Goal: Task Accomplishment & Management: Complete application form

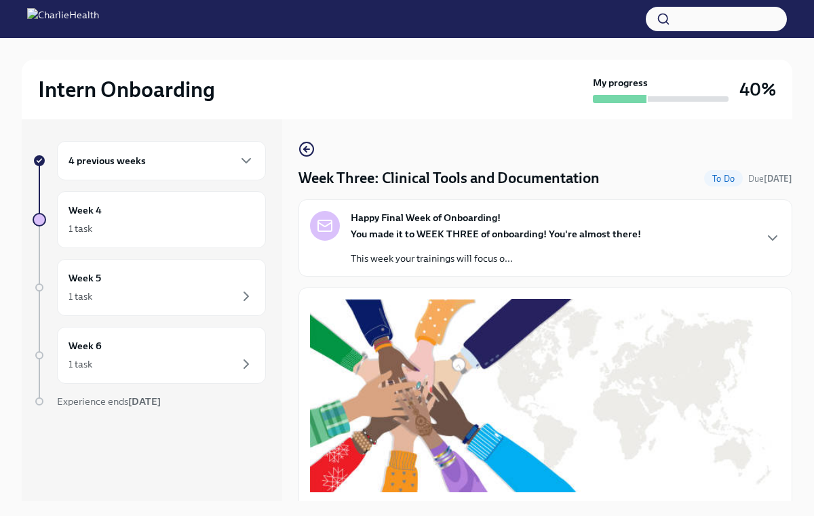
scroll to position [775, 0]
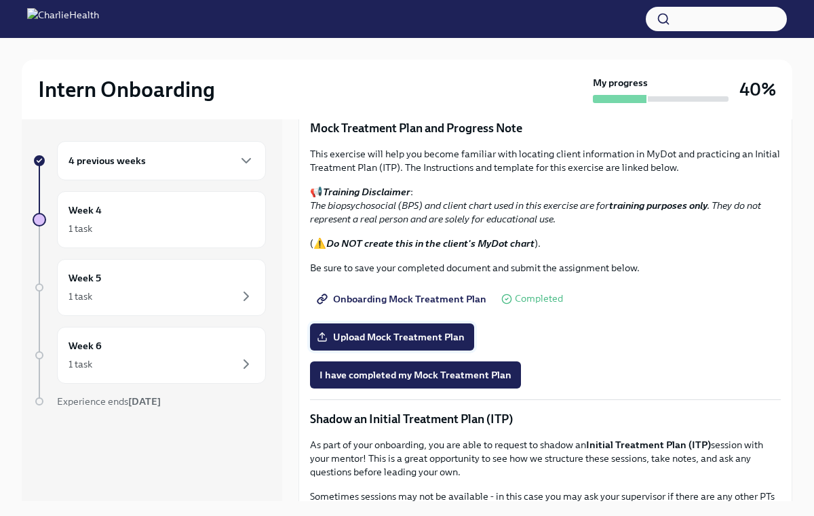
click at [356, 340] on span "Upload Mock Treatment Plan" at bounding box center [391, 337] width 145 height 14
click at [0, 0] on input "Upload Mock Treatment Plan" at bounding box center [0, 0] width 0 height 0
click at [393, 376] on span "I have completed my Mock Treatment Plan" at bounding box center [415, 375] width 192 height 14
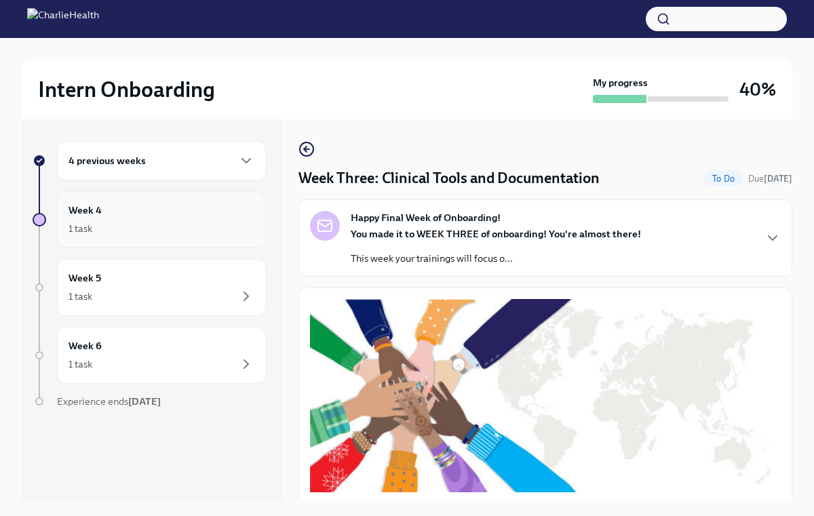
click at [126, 238] on div "Week 4 1 task" at bounding box center [161, 219] width 209 height 57
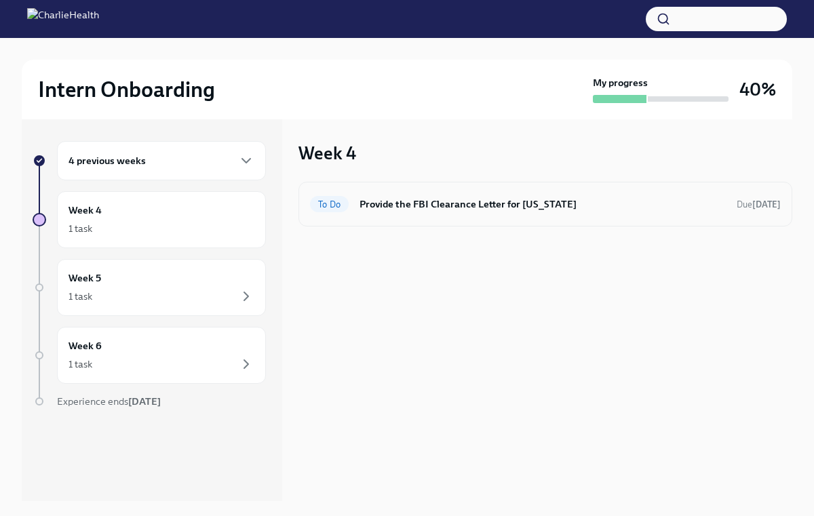
click at [397, 214] on div "To Do Provide the FBI Clearance Letter for [US_STATE] Due [DATE]" at bounding box center [545, 204] width 471 height 22
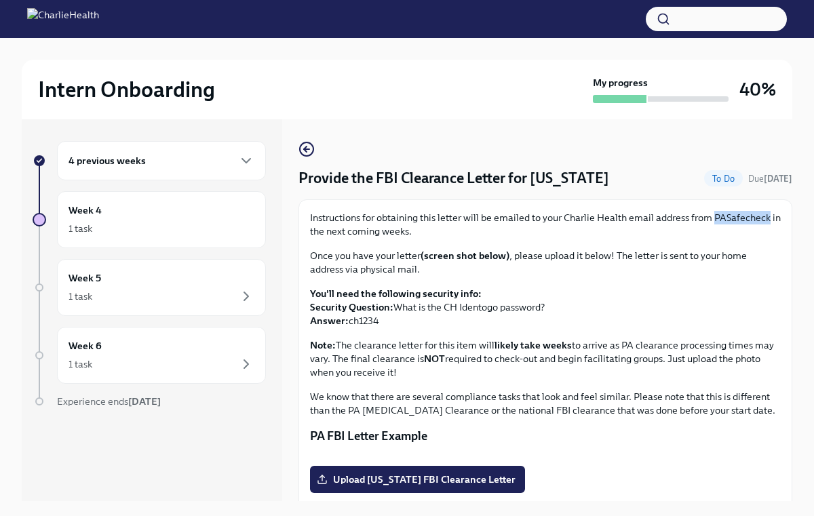
drag, startPoint x: 713, startPoint y: 216, endPoint x: 765, endPoint y: 221, distance: 53.1
click at [765, 221] on p "Instructions for obtaining this letter will be emailed to your Charlie Health e…" at bounding box center [545, 224] width 471 height 27
click at [688, 222] on p "Instructions for obtaining this letter will be emailed to your Charlie Health e…" at bounding box center [545, 224] width 471 height 27
click at [203, 370] on div "1 task" at bounding box center [161, 364] width 186 height 16
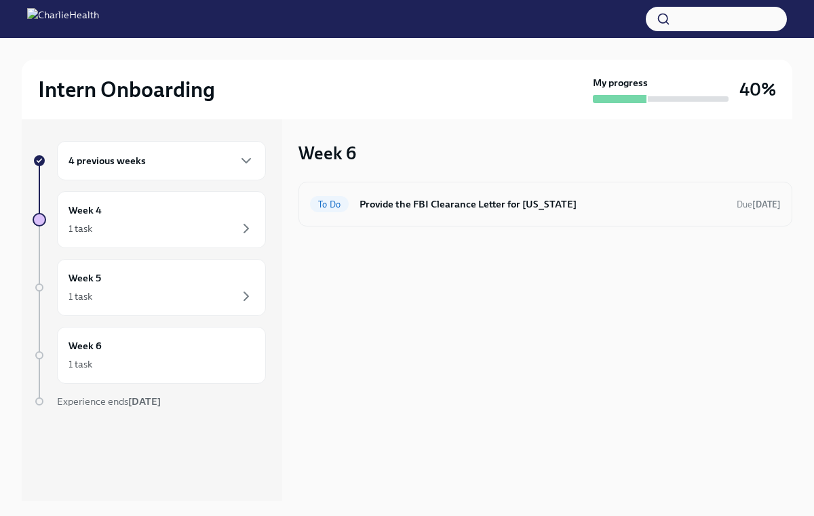
click at [459, 208] on h6 "Provide the FBI Clearance Letter for [US_STATE]" at bounding box center [542, 204] width 366 height 15
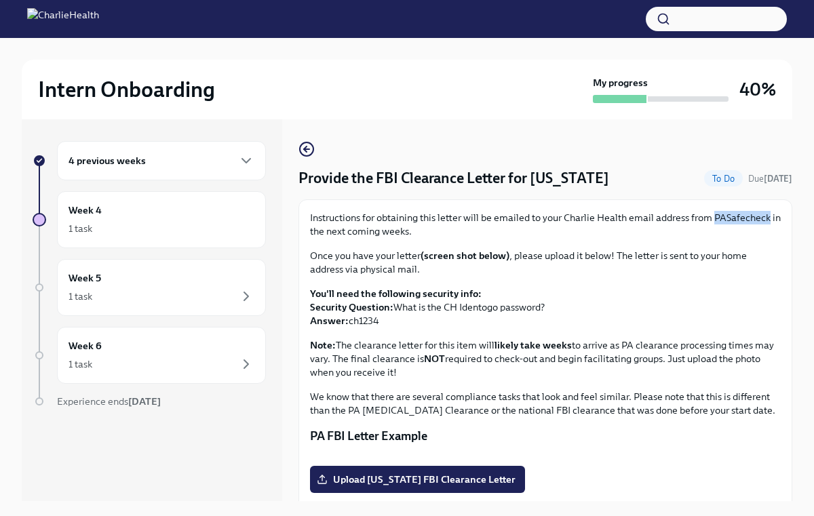
drag, startPoint x: 713, startPoint y: 216, endPoint x: 765, endPoint y: 222, distance: 52.6
click at [765, 222] on p "Instructions for obtaining this letter will be emailed to your Charlie Health e…" at bounding box center [545, 224] width 471 height 27
copy p "PASafecheck"
click at [310, 152] on icon "button" at bounding box center [306, 149] width 16 height 16
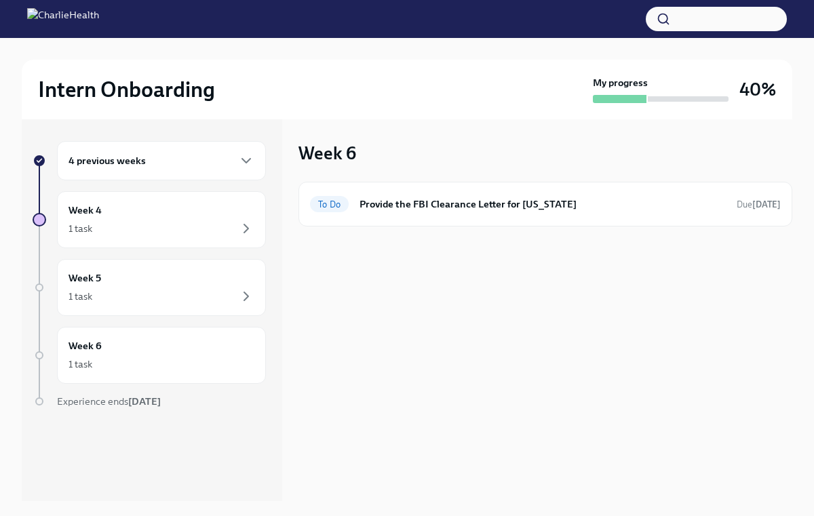
click at [181, 170] on div "4 previous weeks" at bounding box center [161, 160] width 209 height 39
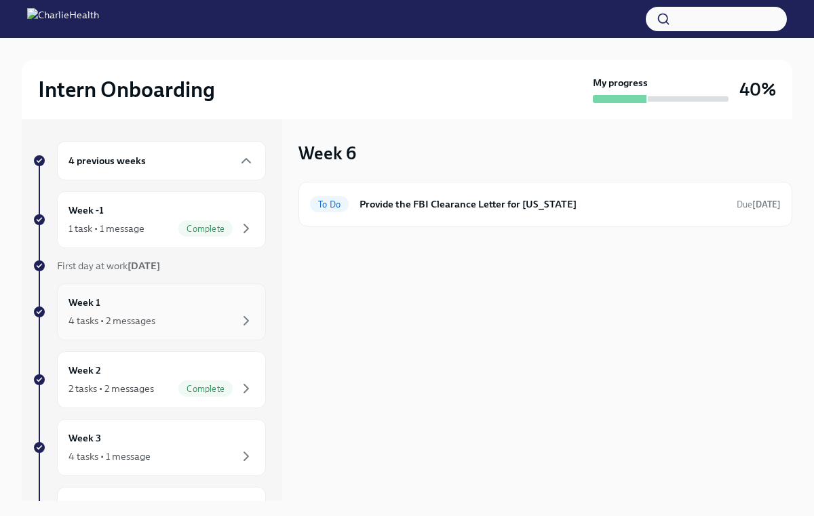
scroll to position [96, 0]
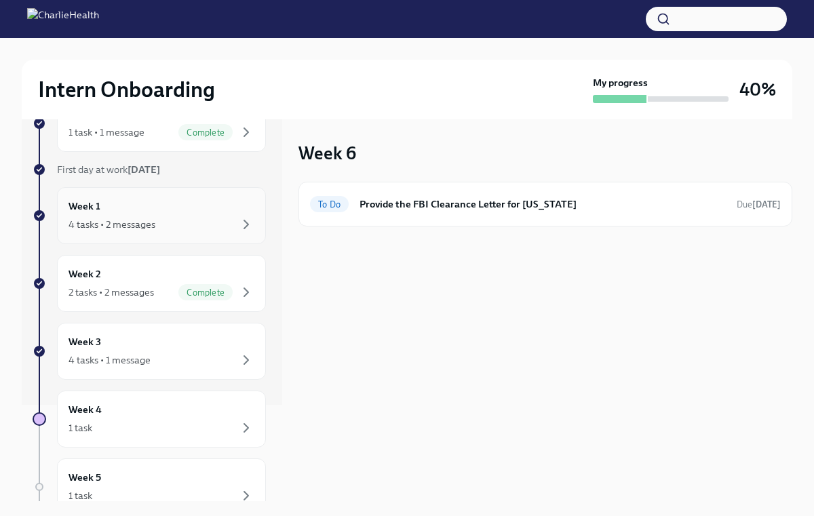
click at [170, 218] on div "4 tasks • 2 messages" at bounding box center [161, 224] width 186 height 16
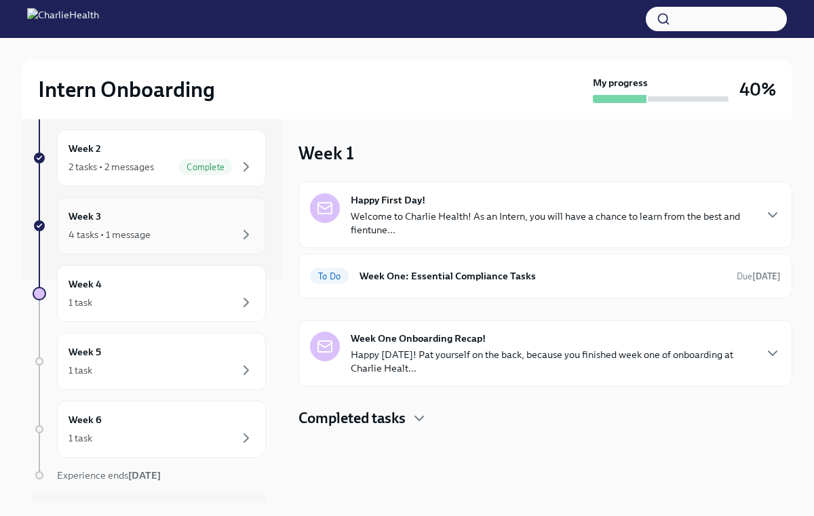
scroll to position [223, 0]
click at [201, 233] on div "4 tasks • 1 message" at bounding box center [161, 233] width 186 height 16
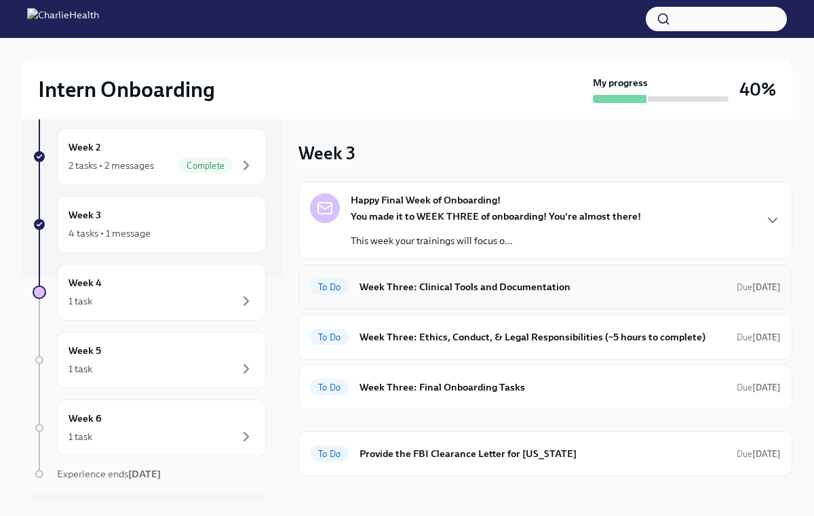
click at [405, 281] on h6 "Week Three: Clinical Tools and Documentation" at bounding box center [542, 286] width 366 height 15
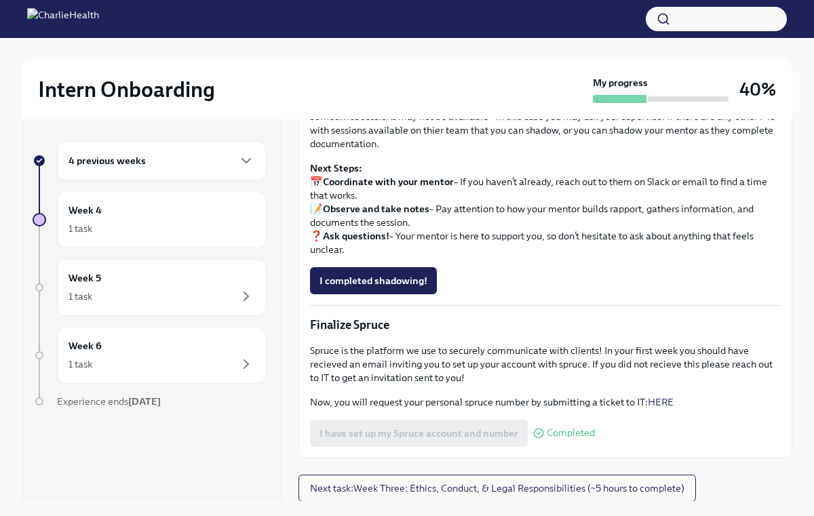
scroll to position [23, 0]
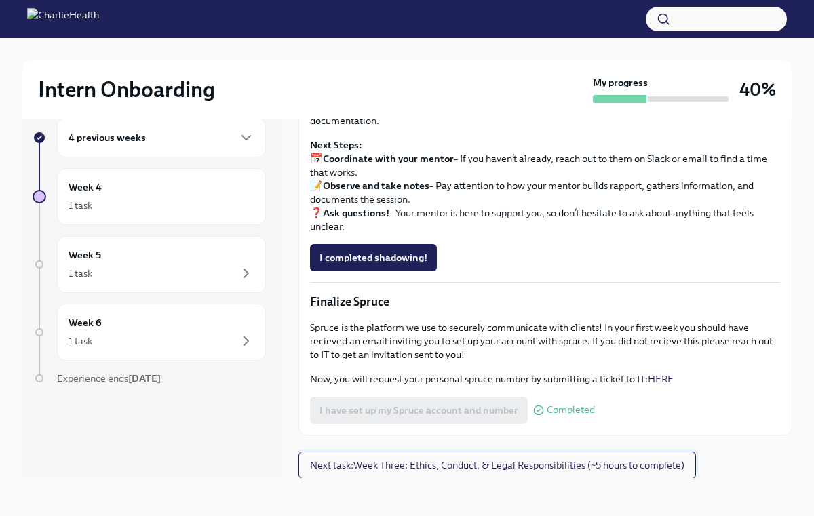
click at [428, 464] on span "Next task : Week Three: Ethics, Conduct, & Legal Responsibilities (~5 hours to …" at bounding box center [497, 465] width 374 height 14
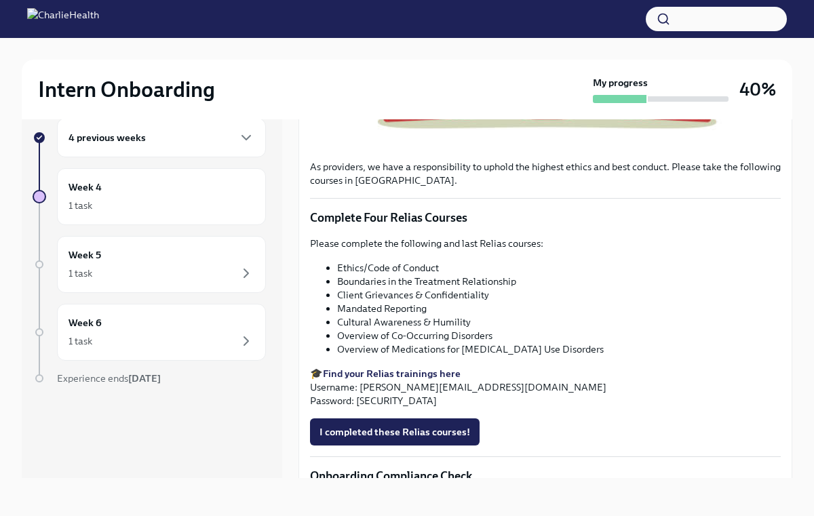
scroll to position [470, 0]
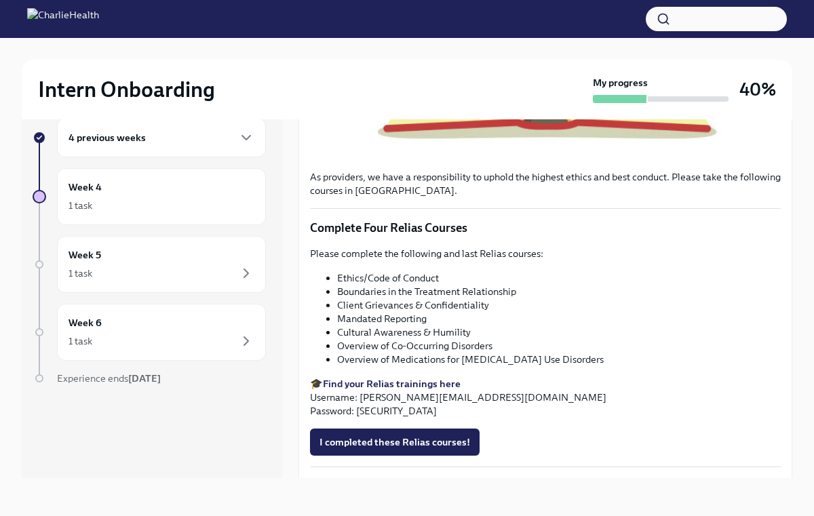
click at [365, 382] on strong "Find your Relias trainings here" at bounding box center [392, 384] width 138 height 12
